Goal: Transaction & Acquisition: Obtain resource

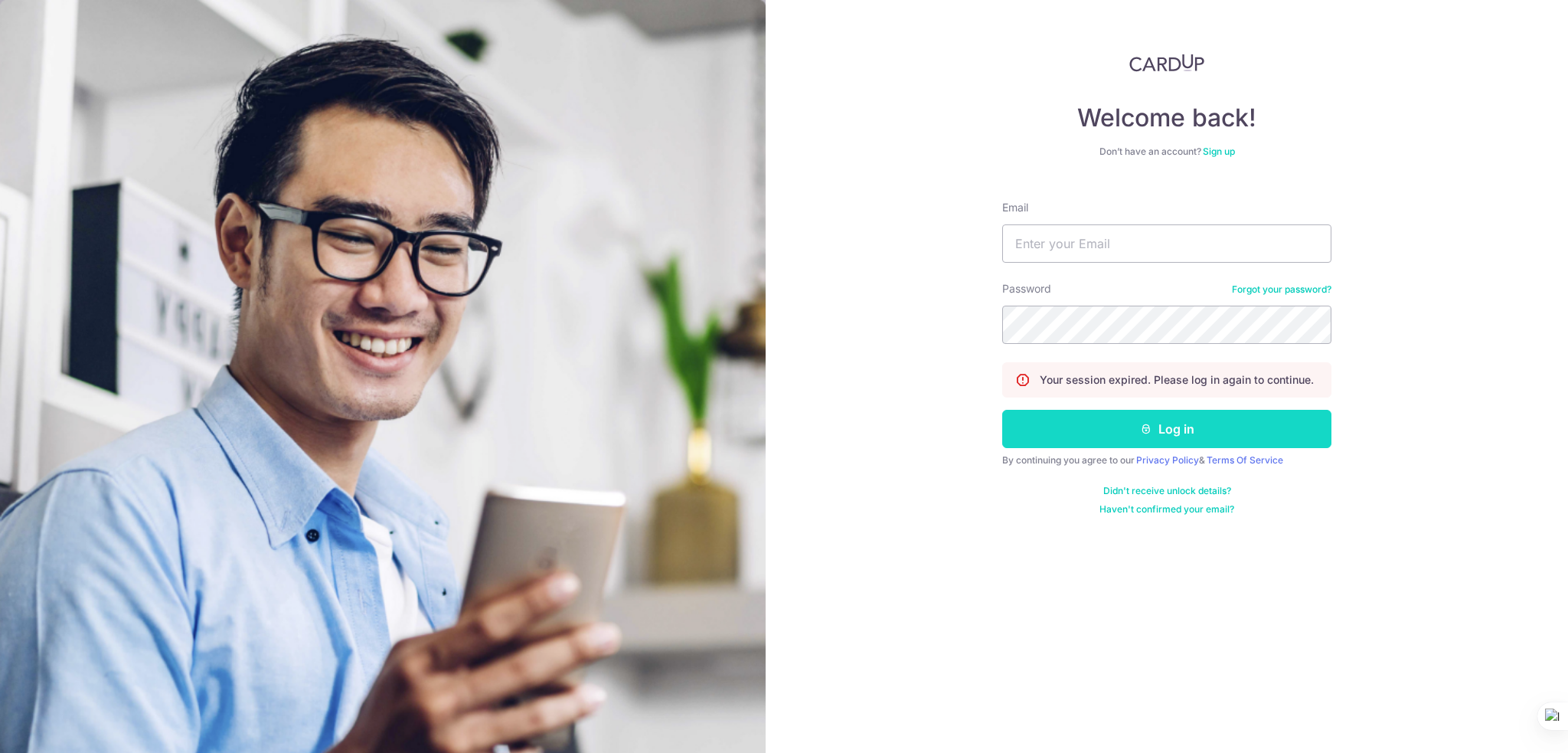
type input "[EMAIL_ADDRESS][DOMAIN_NAME]"
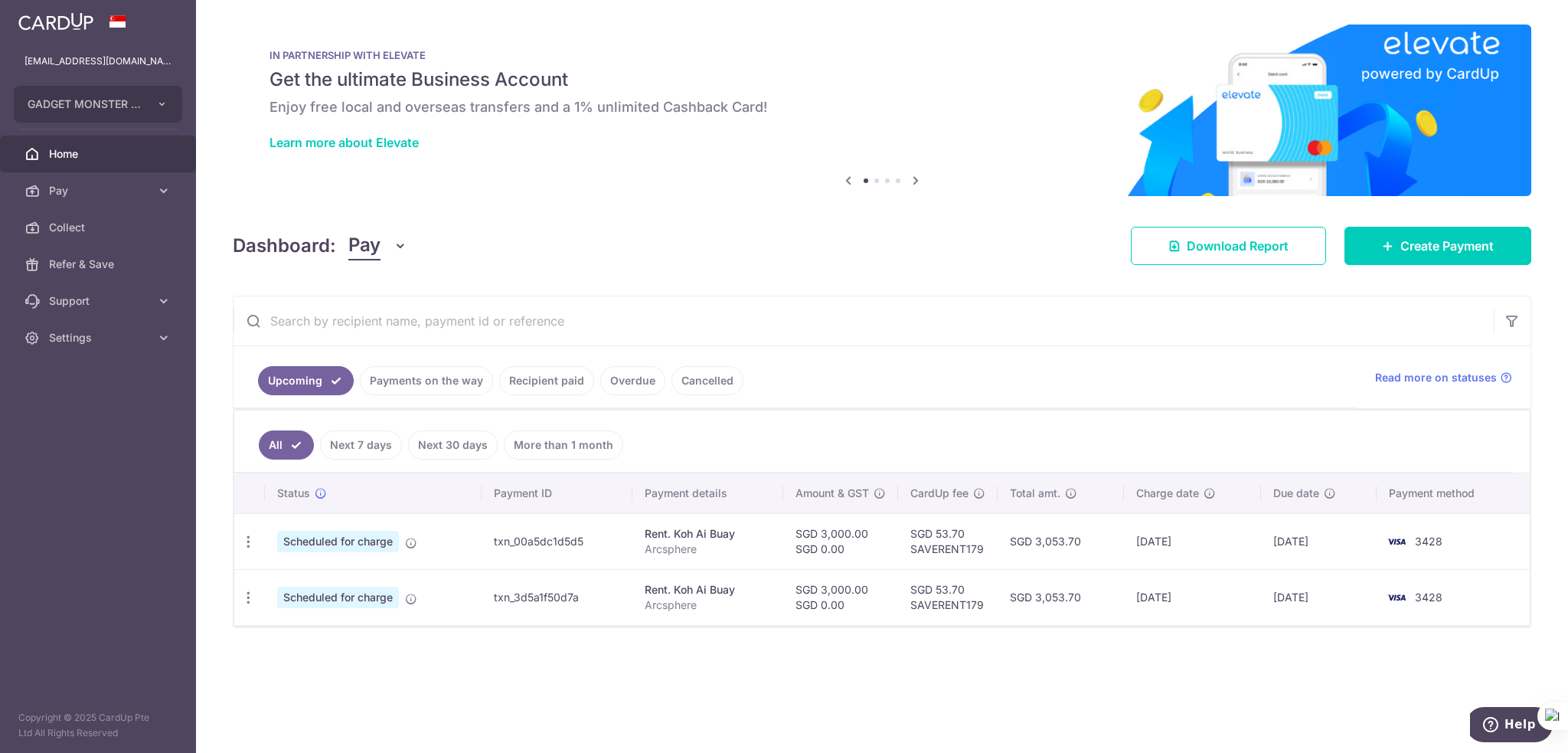
click at [521, 386] on link "Recipient paid" at bounding box center [546, 380] width 95 height 29
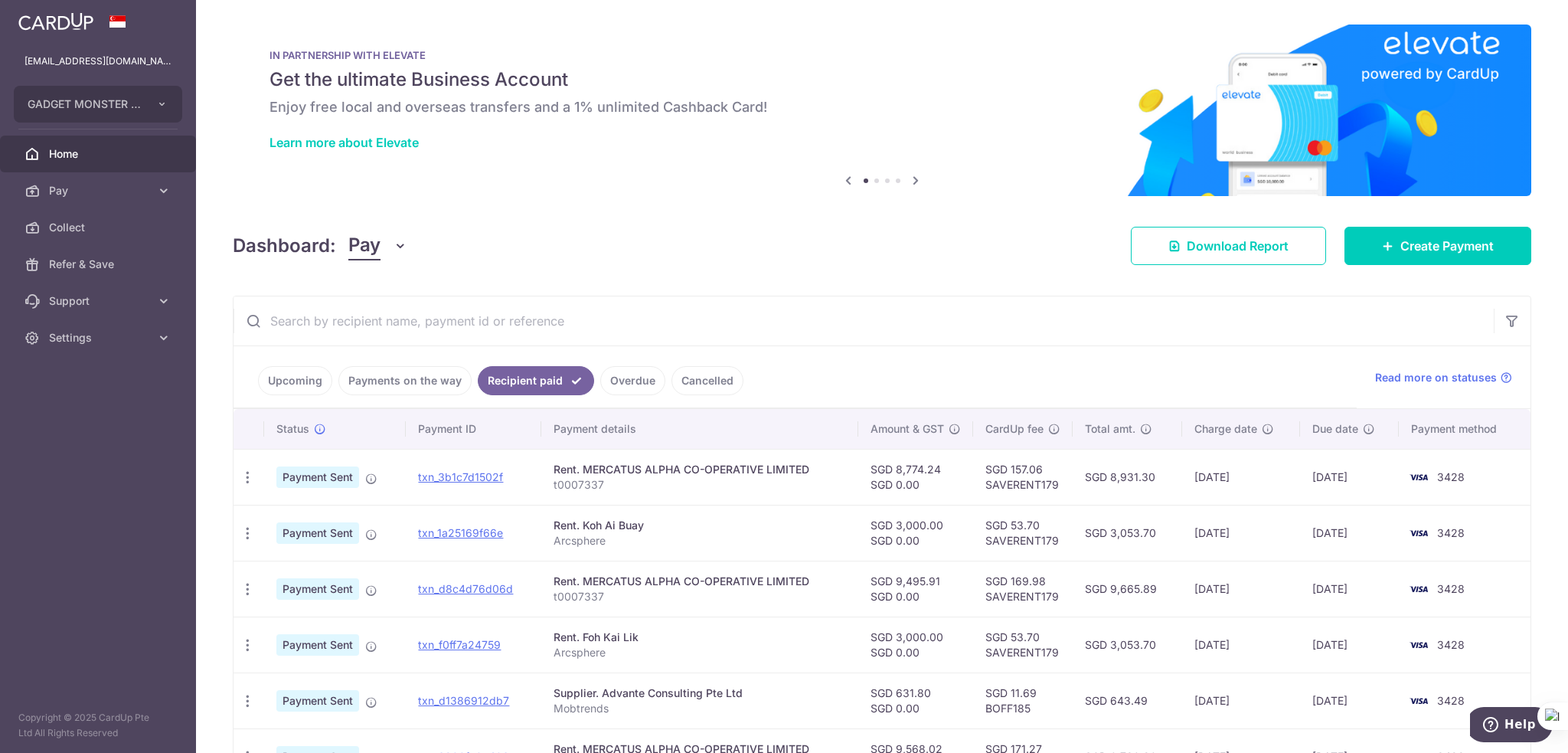
click at [425, 333] on input "text" at bounding box center [863, 320] width 1260 height 49
click at [588, 326] on input "text" at bounding box center [863, 320] width 1260 height 49
paste input "txn_071f7ae586d"
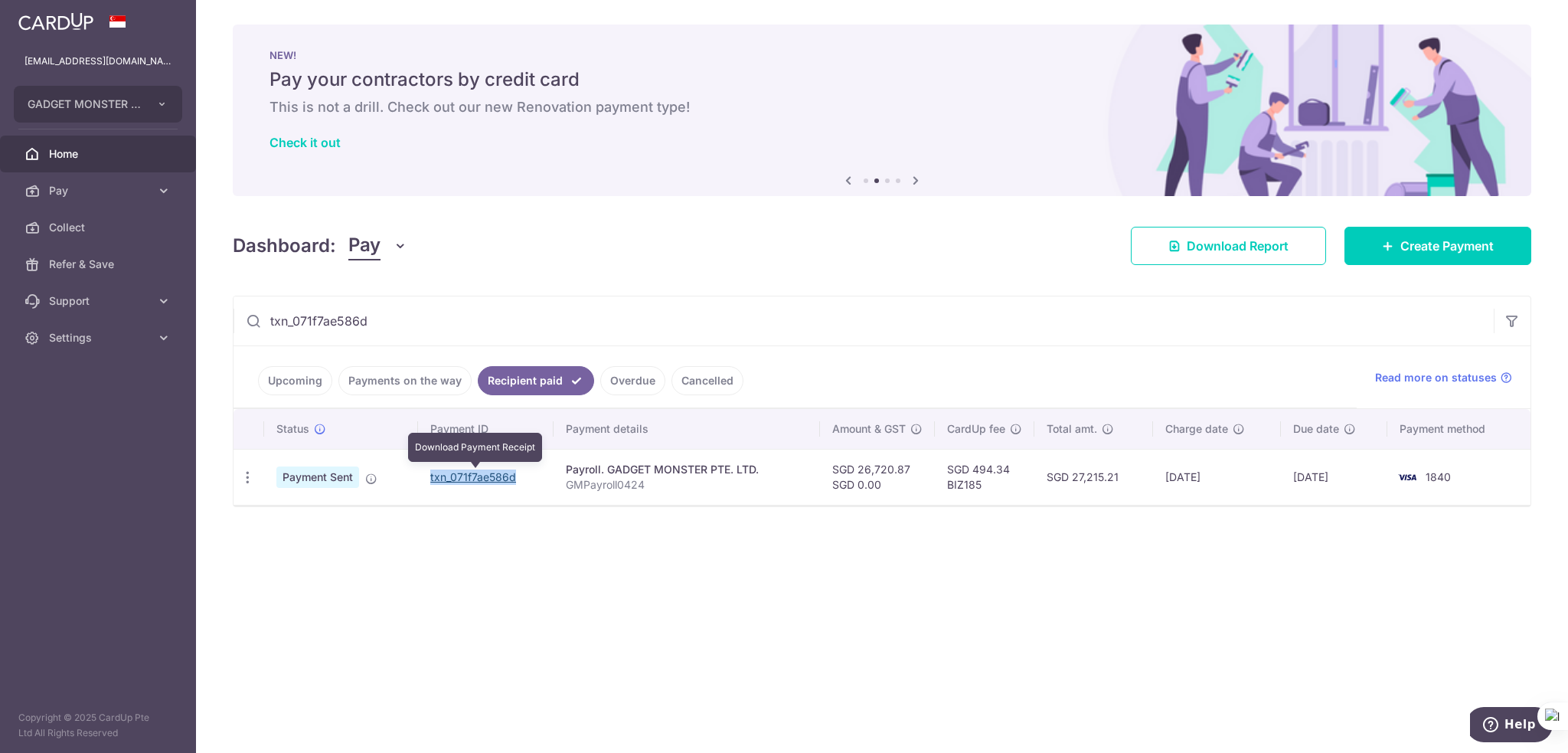
drag, startPoint x: 521, startPoint y: 474, endPoint x: 432, endPoint y: 480, distance: 89.2
click at [432, 480] on td "txn_071f7ae586d Download Payment Receipt" at bounding box center [486, 476] width 135 height 56
copy link "txn_071f7ae586d"
click at [246, 474] on icon "button" at bounding box center [247, 477] width 16 height 16
click at [296, 518] on span "PDF Receipt" at bounding box center [328, 519] width 104 height 15
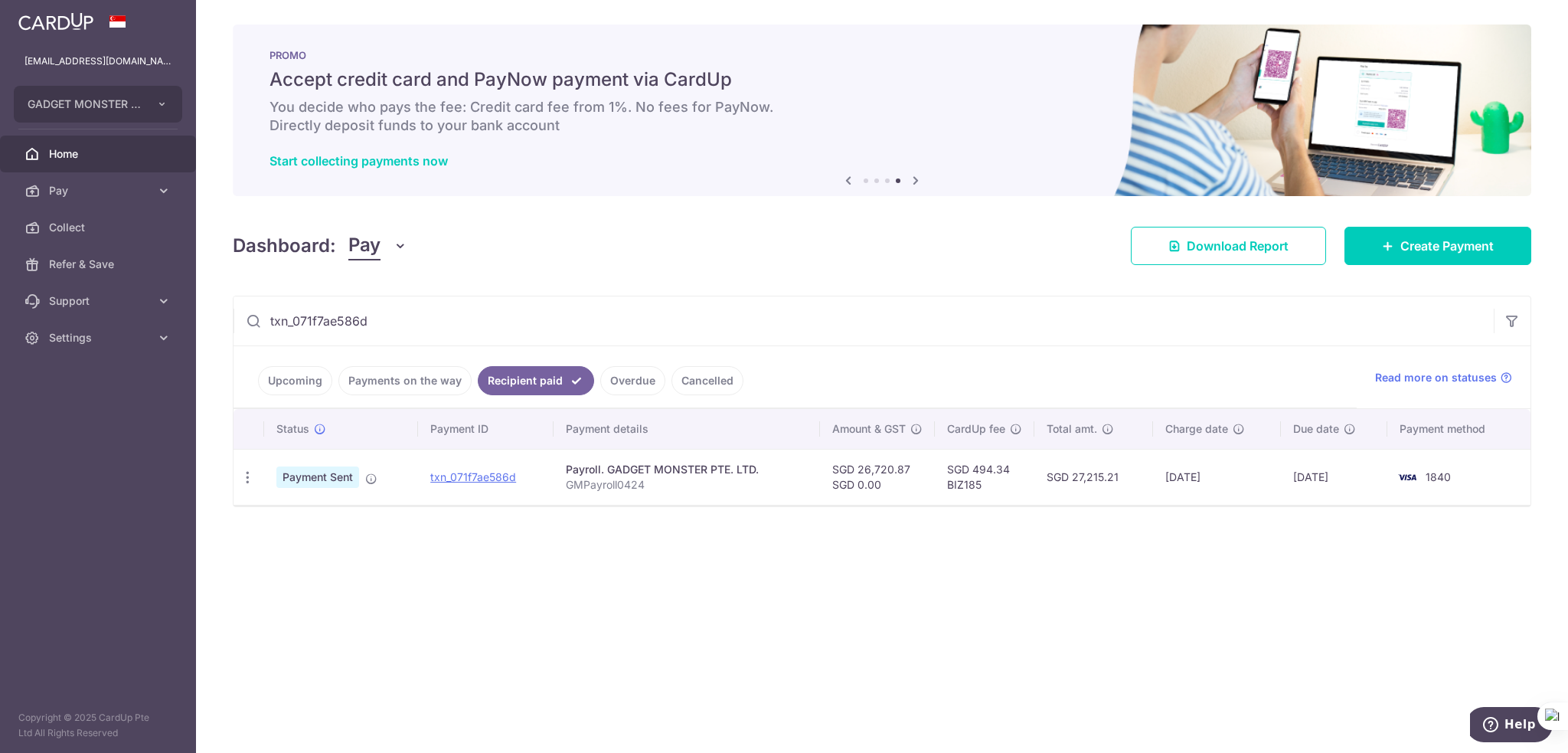
click at [414, 320] on input "txn_071f7ae586d" at bounding box center [863, 320] width 1260 height 49
paste input "d1b184b11a3"
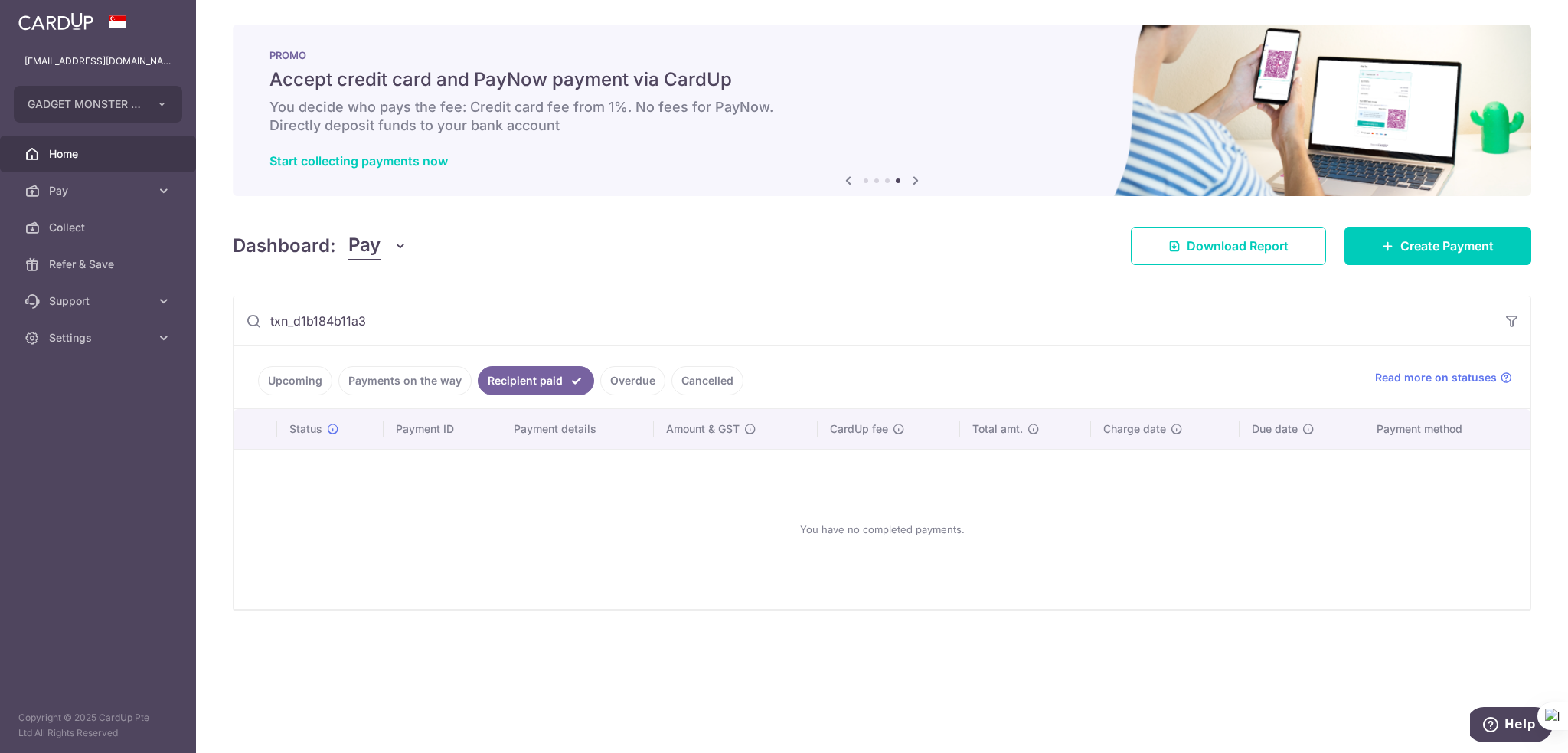
click at [447, 315] on input "txn_d1b184b11a3" at bounding box center [863, 320] width 1260 height 49
click at [446, 315] on input "txn_d1b184b11a3" at bounding box center [863, 320] width 1260 height 49
paste input "1c6808cfb8c"
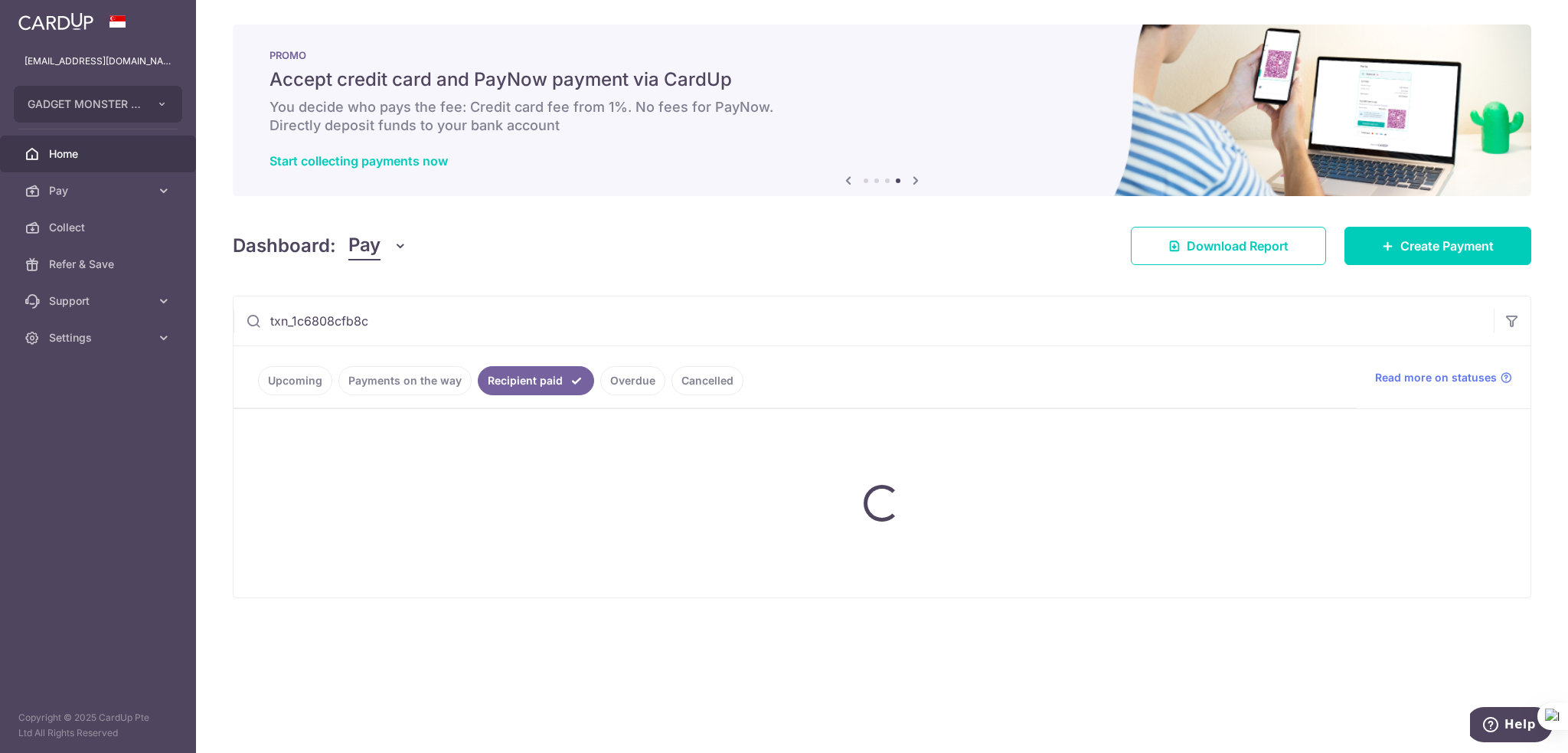
type input "txn_1c6808cfb8c"
click at [430, 553] on div at bounding box center [881, 503] width 1297 height 189
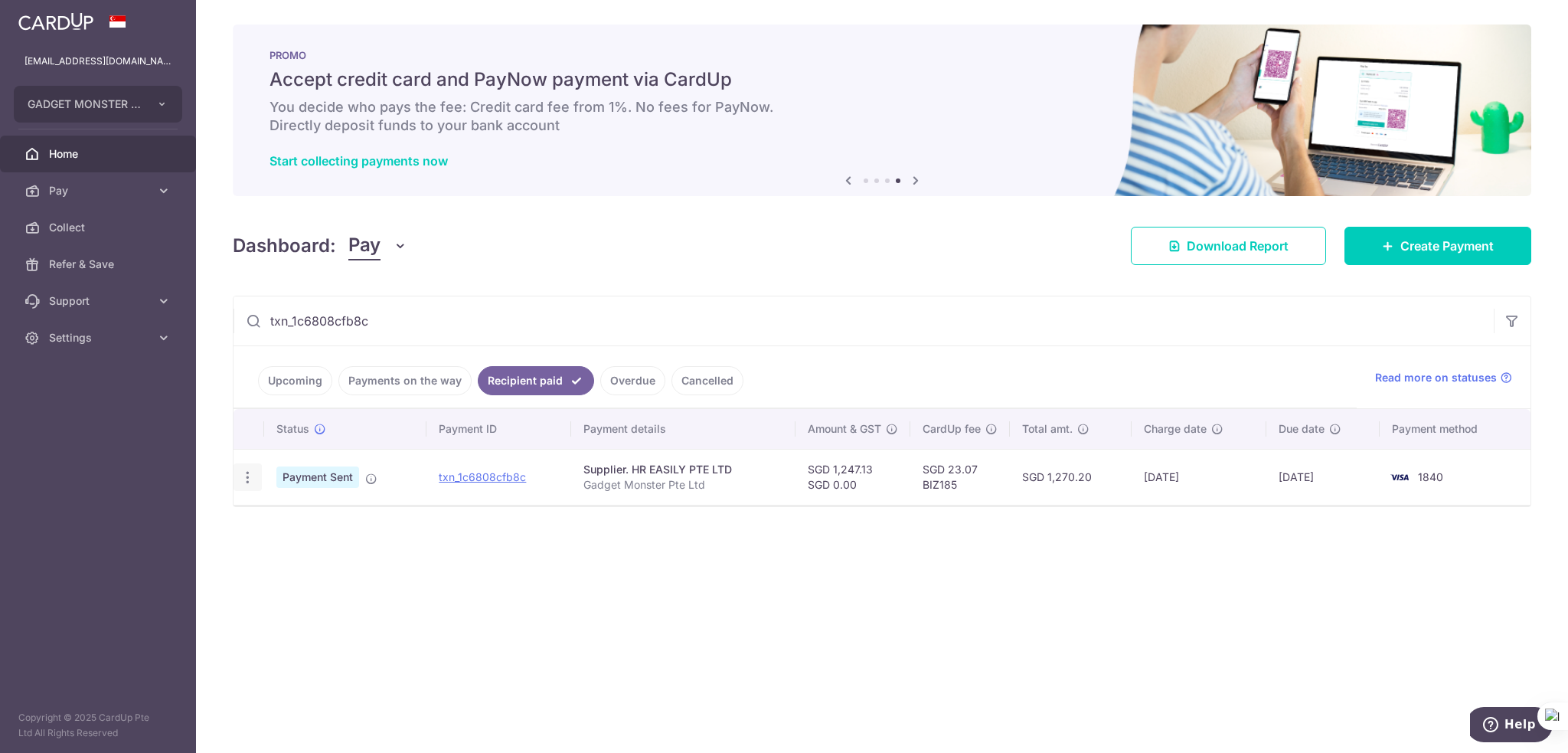
click at [248, 480] on icon "button" at bounding box center [247, 477] width 16 height 16
click at [282, 523] on span "PDF Receipt" at bounding box center [328, 519] width 104 height 15
